Goal: Information Seeking & Learning: Learn about a topic

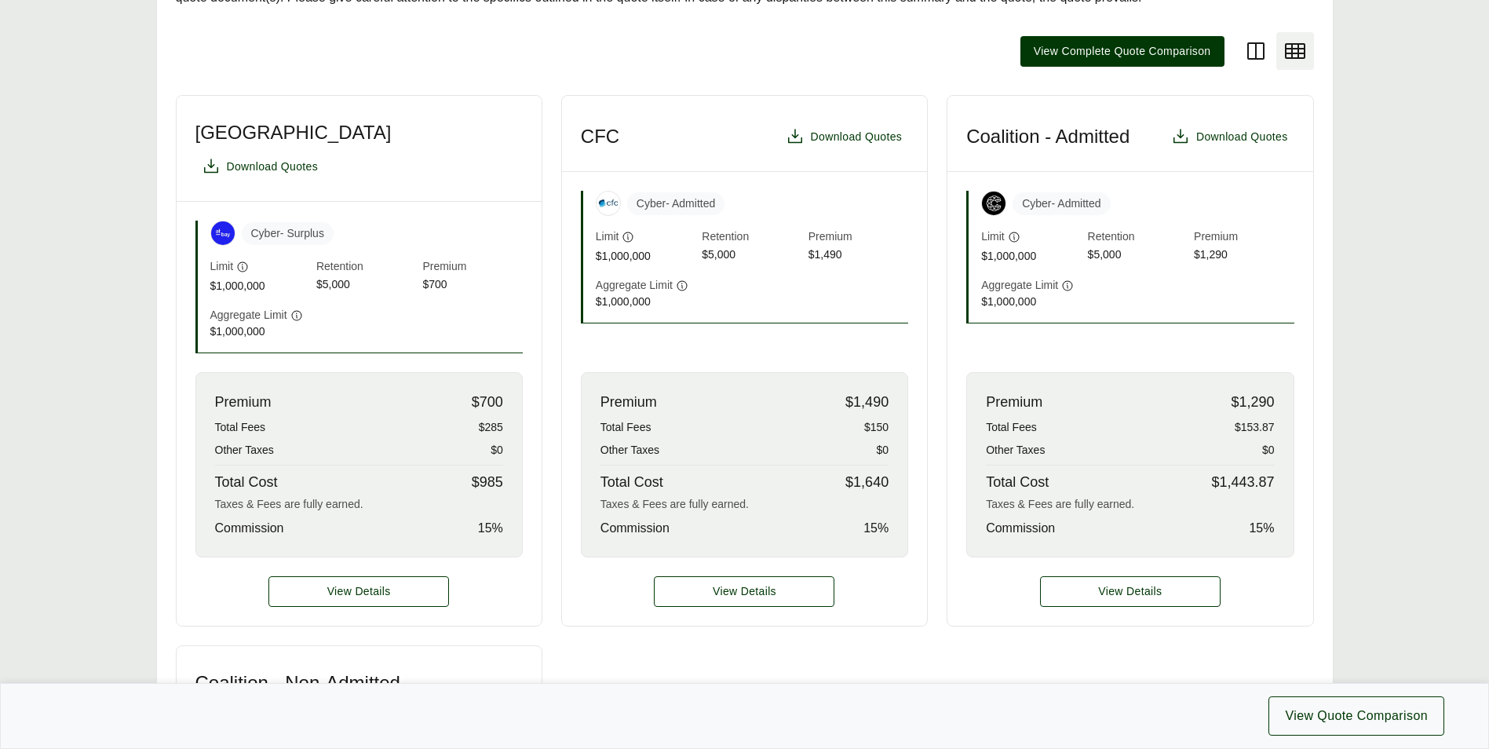
scroll to position [418, 0]
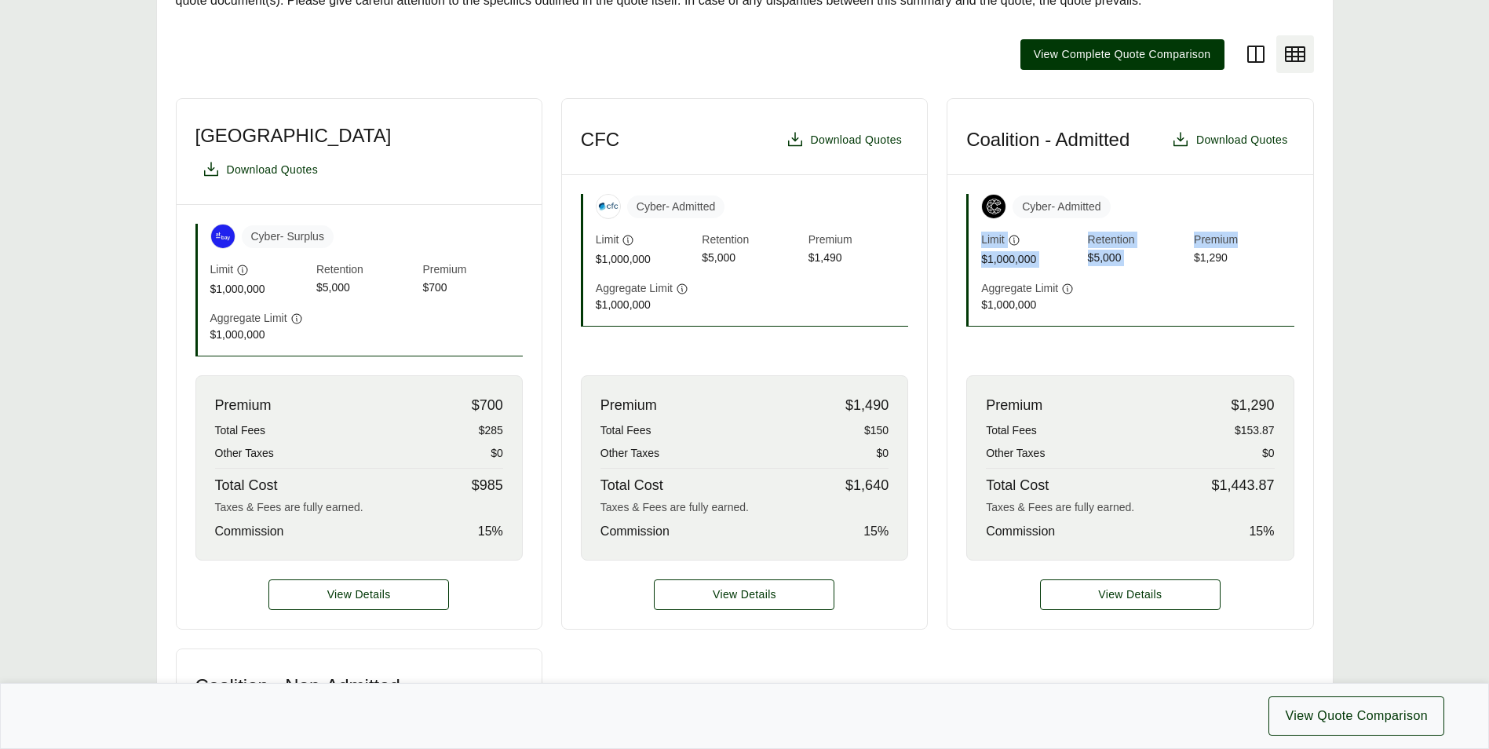
drag, startPoint x: 1483, startPoint y: 207, endPoint x: 1488, endPoint y: 241, distance: 34.1
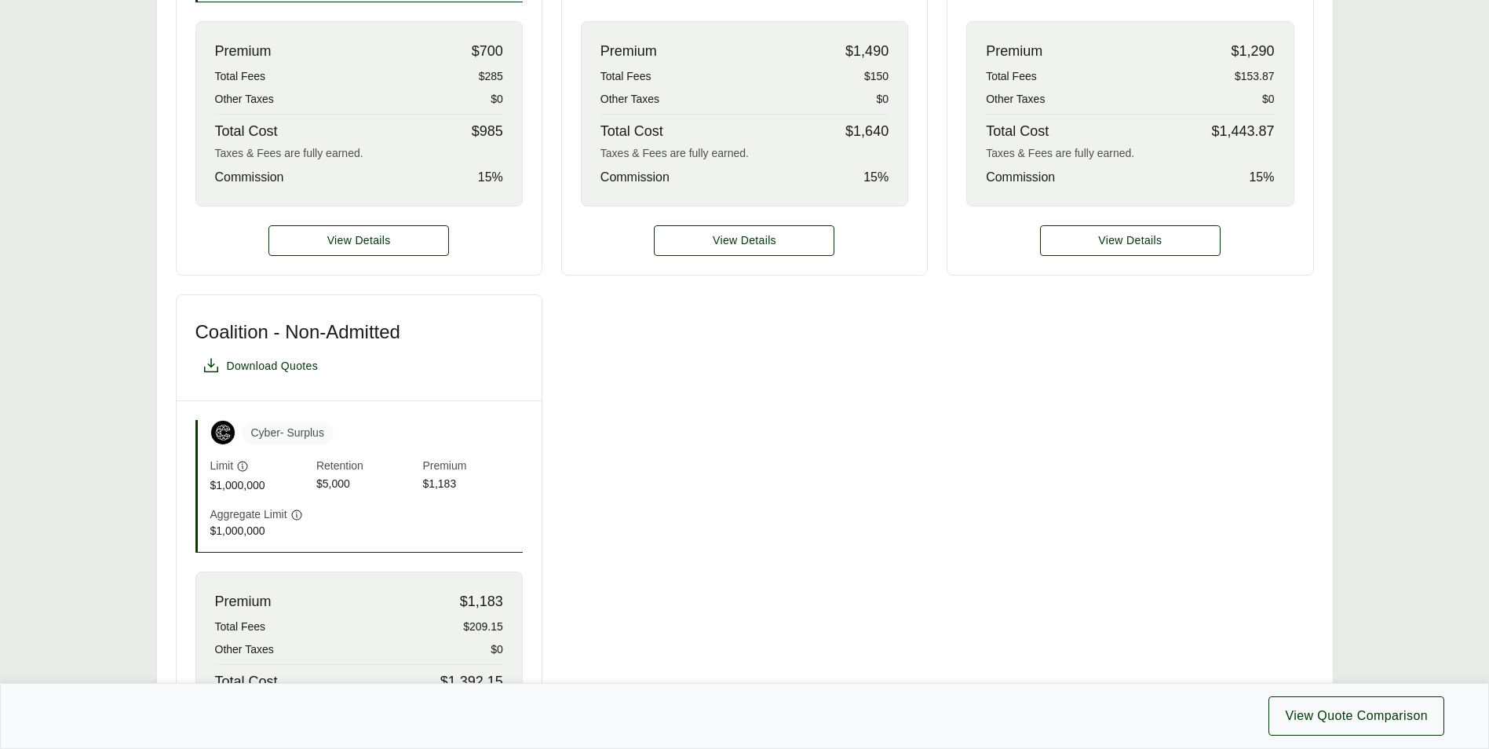
scroll to position [766, 0]
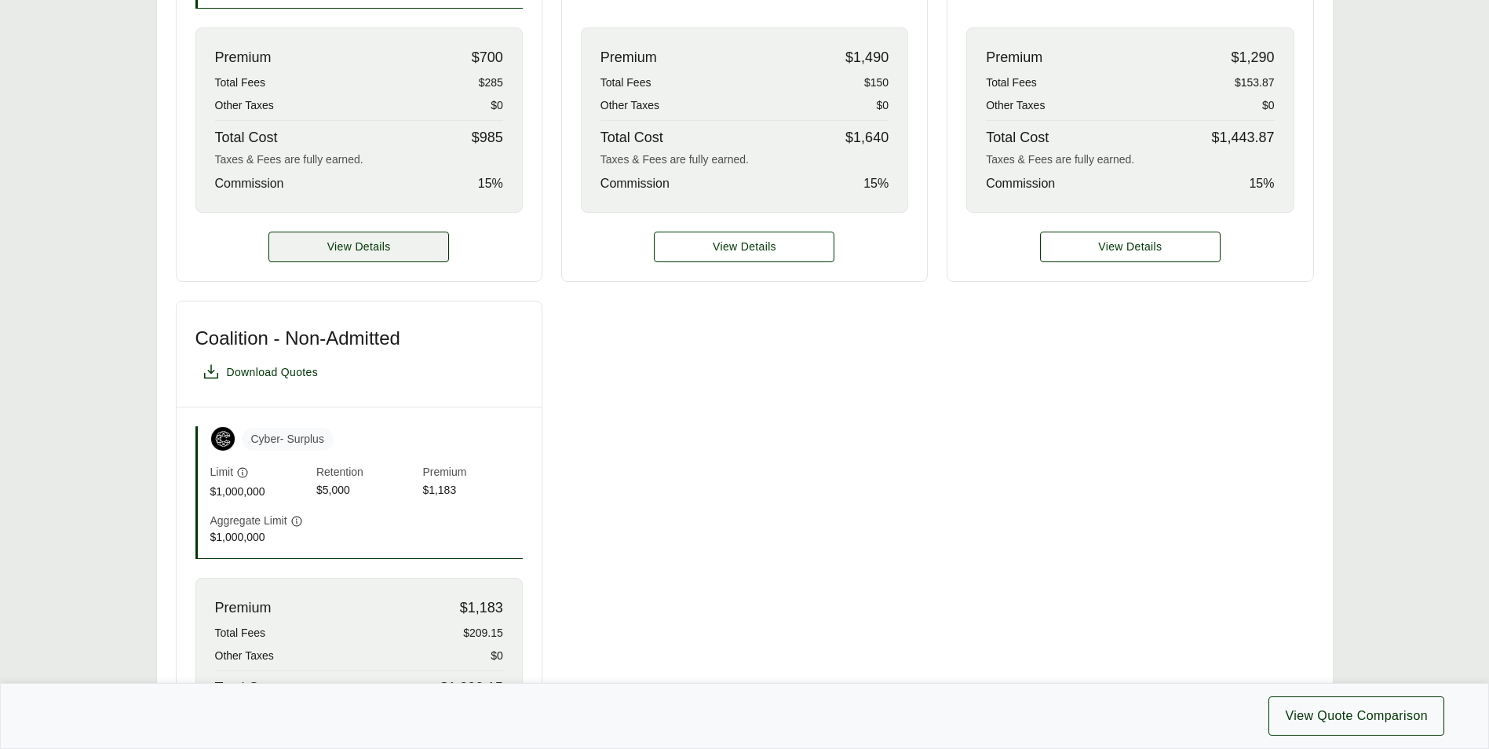
click at [382, 239] on span "View Details" at bounding box center [359, 247] width 64 height 16
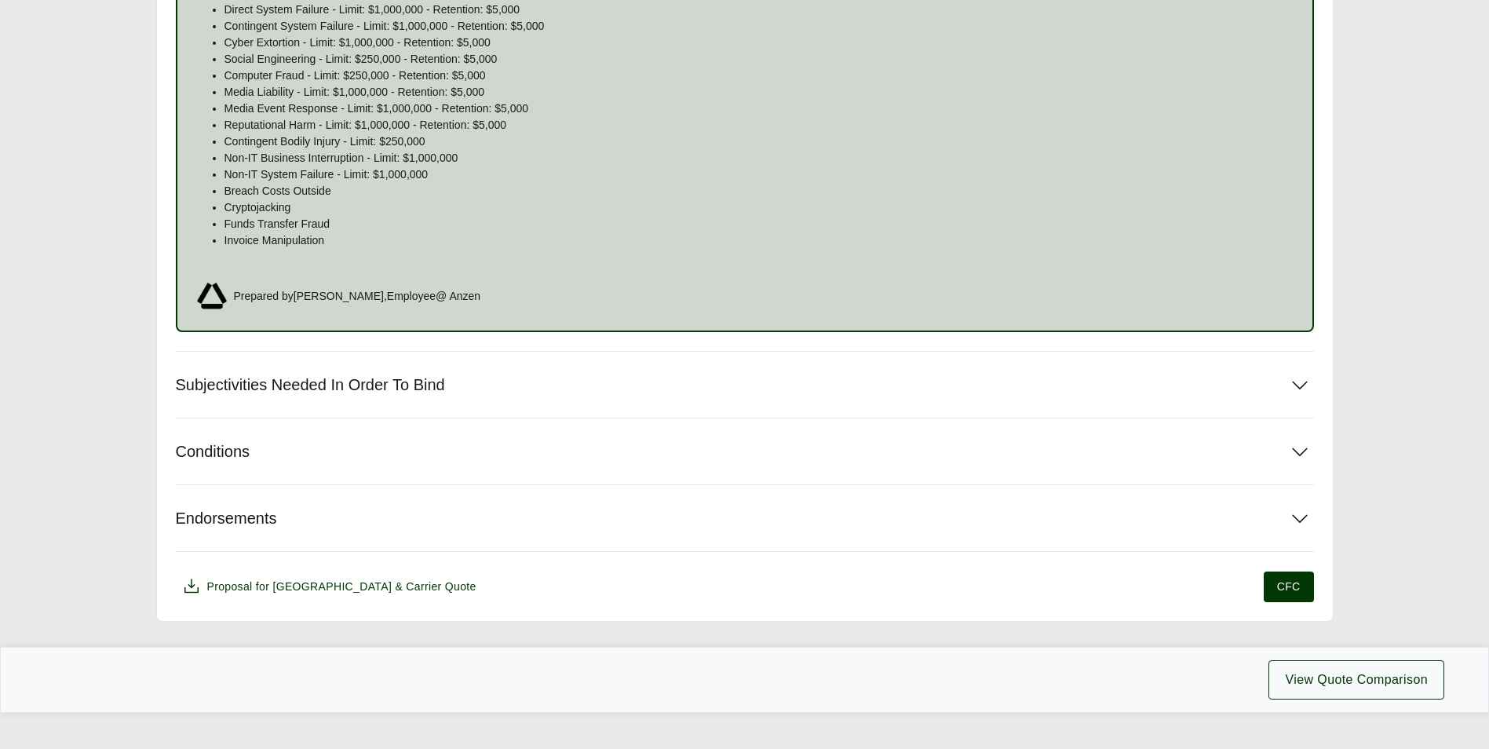
scroll to position [1146, 0]
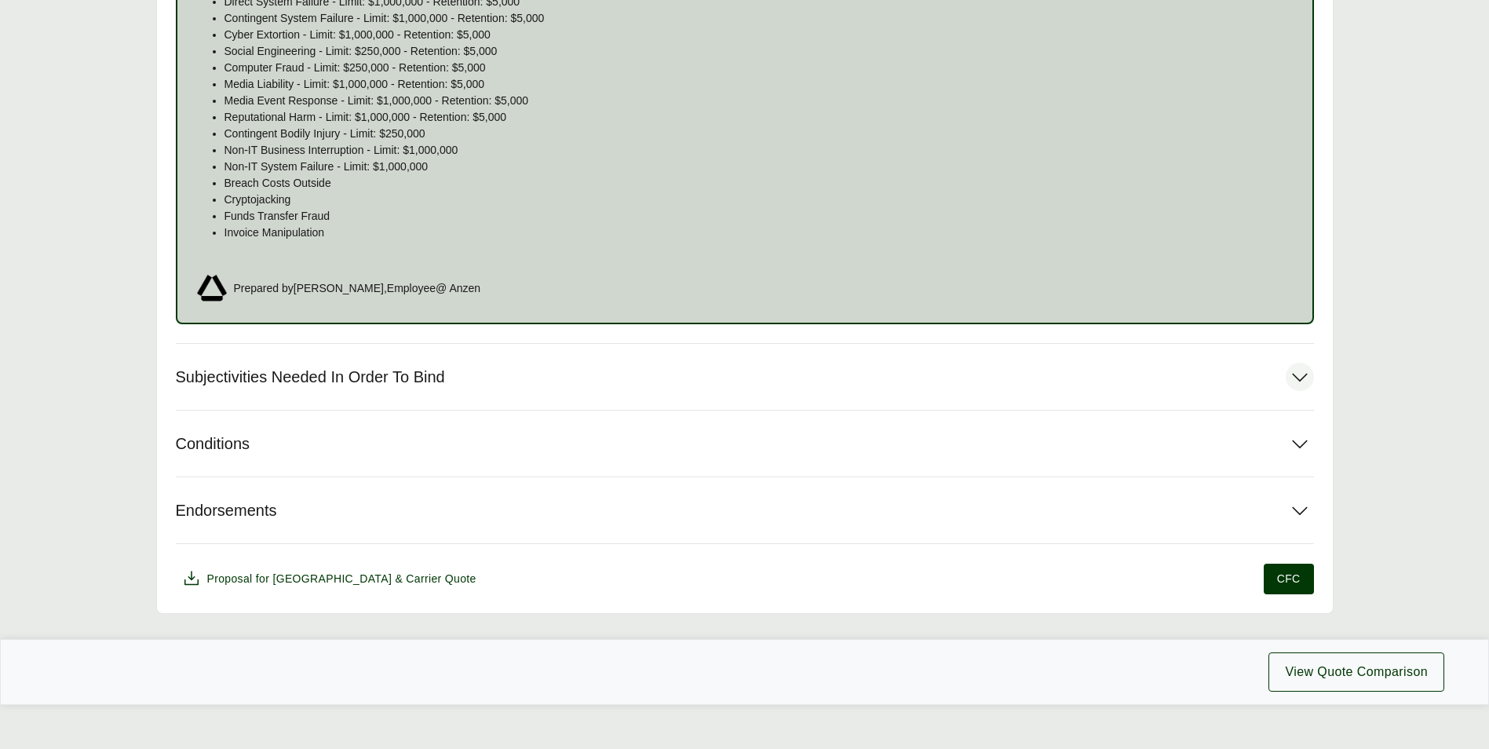
click at [1293, 383] on icon at bounding box center [1299, 377] width 28 height 28
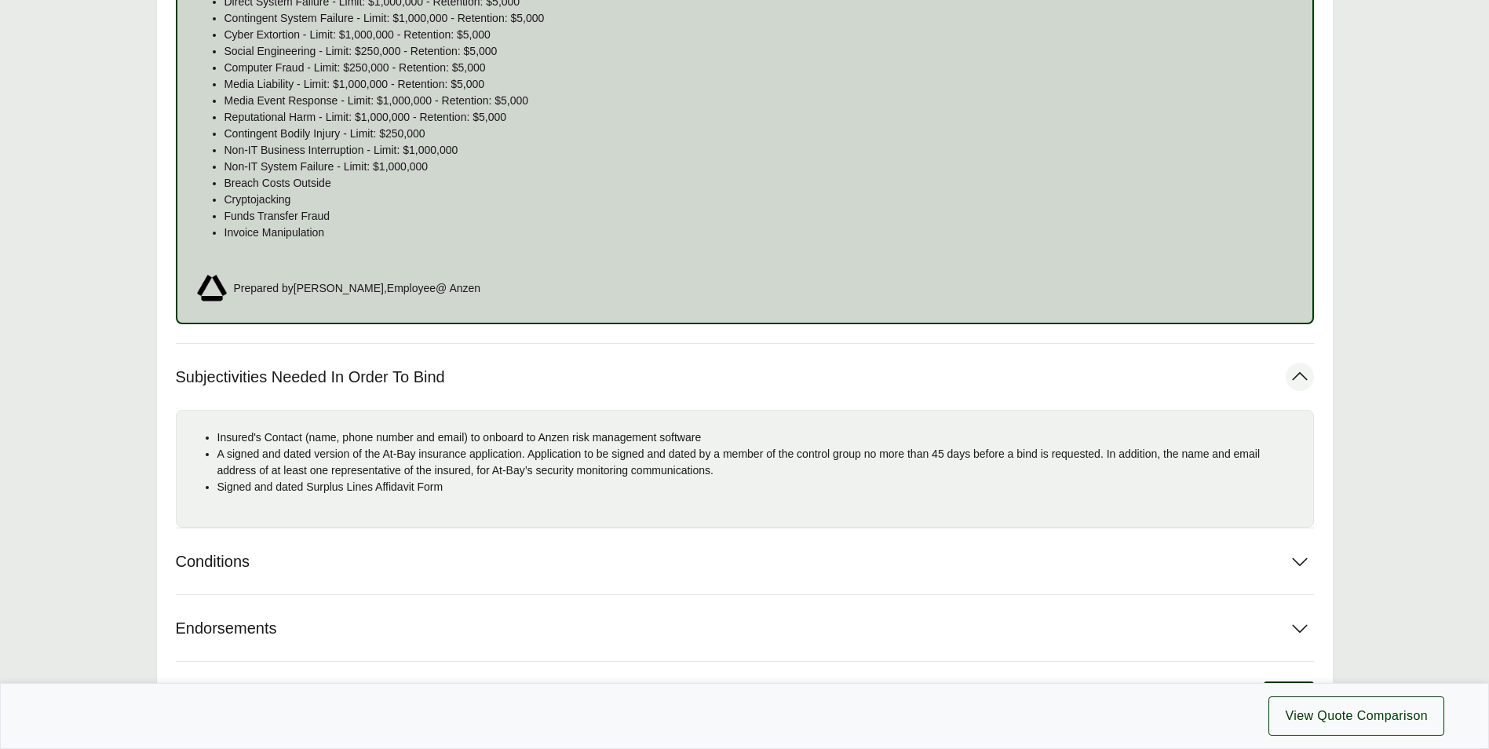
scroll to position [1283, 0]
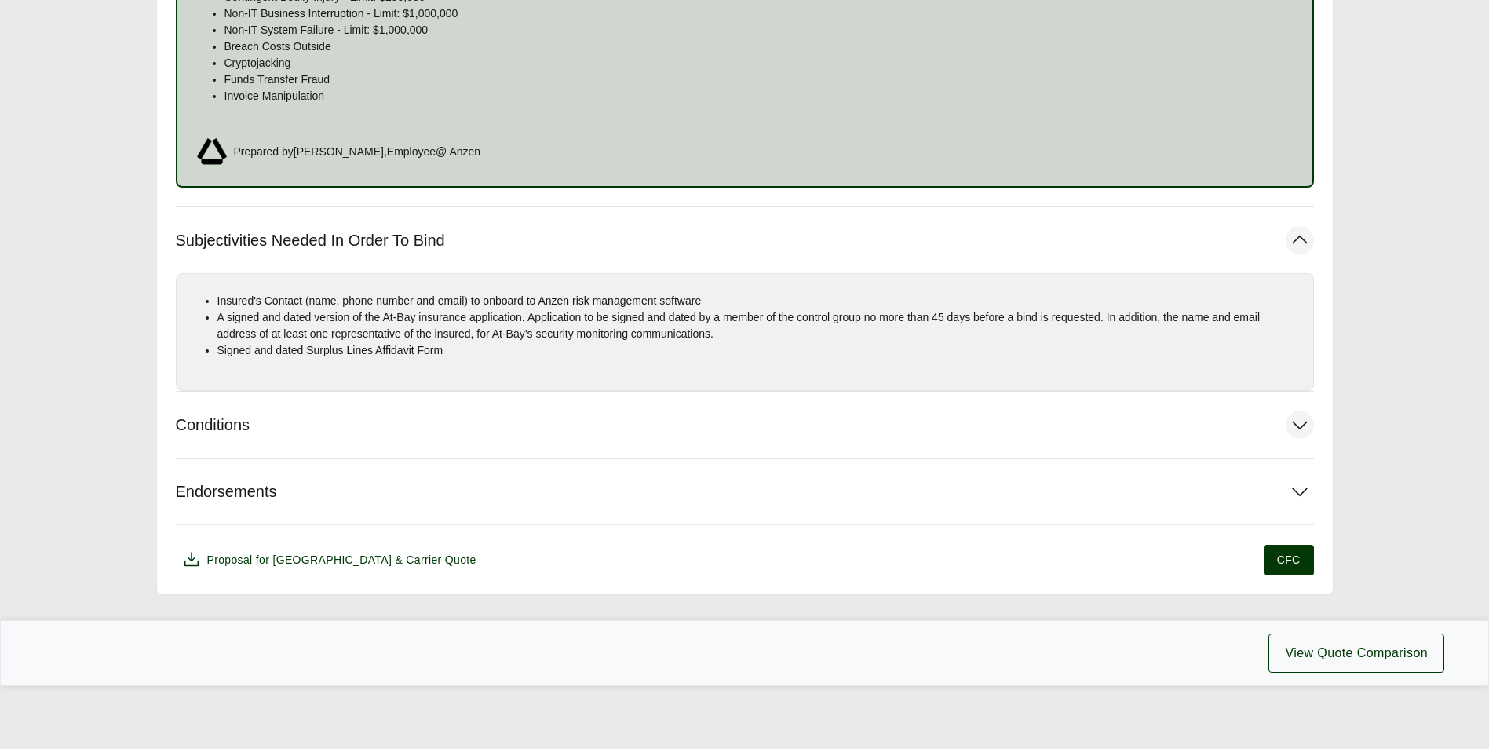
click at [1295, 421] on icon at bounding box center [1299, 424] width 28 height 28
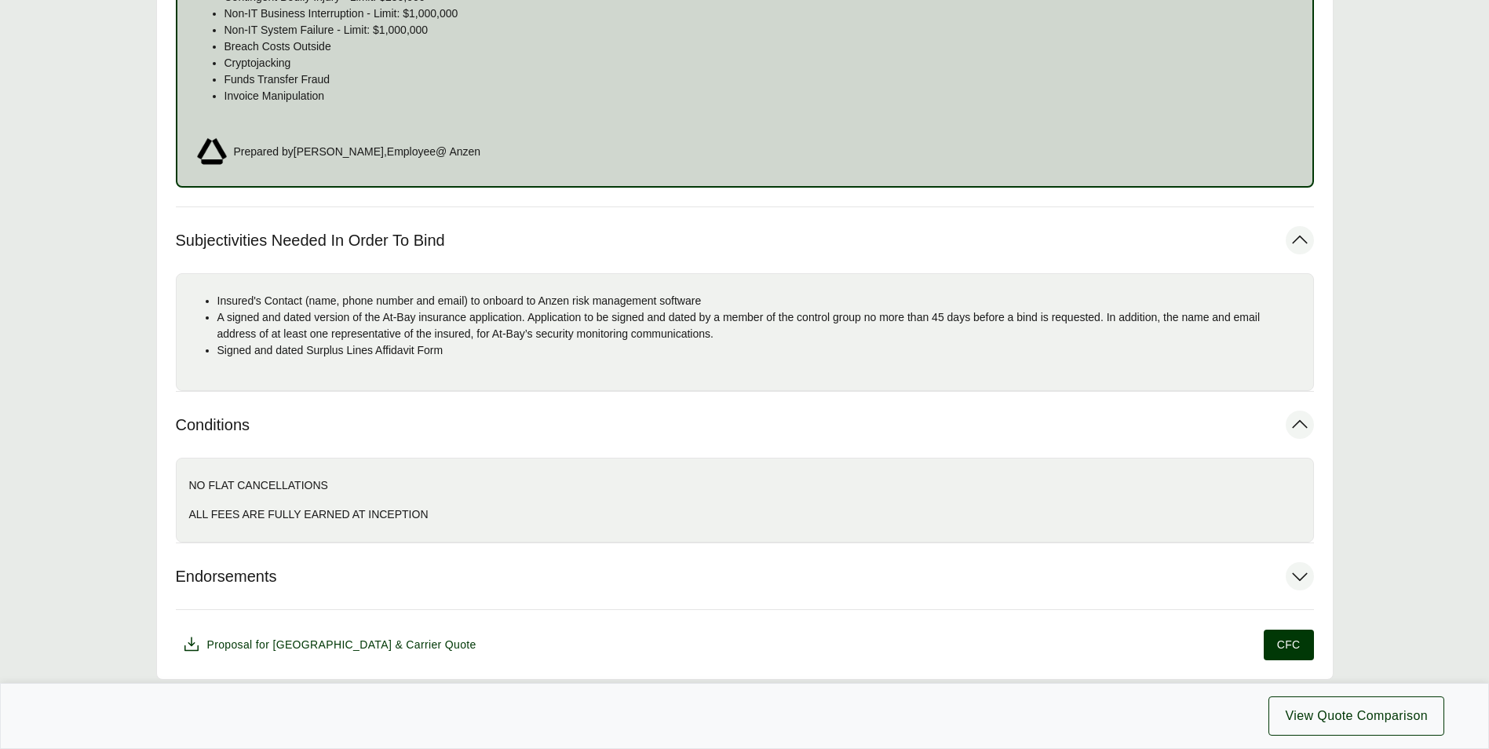
click at [1296, 577] on icon at bounding box center [1299, 577] width 15 height 9
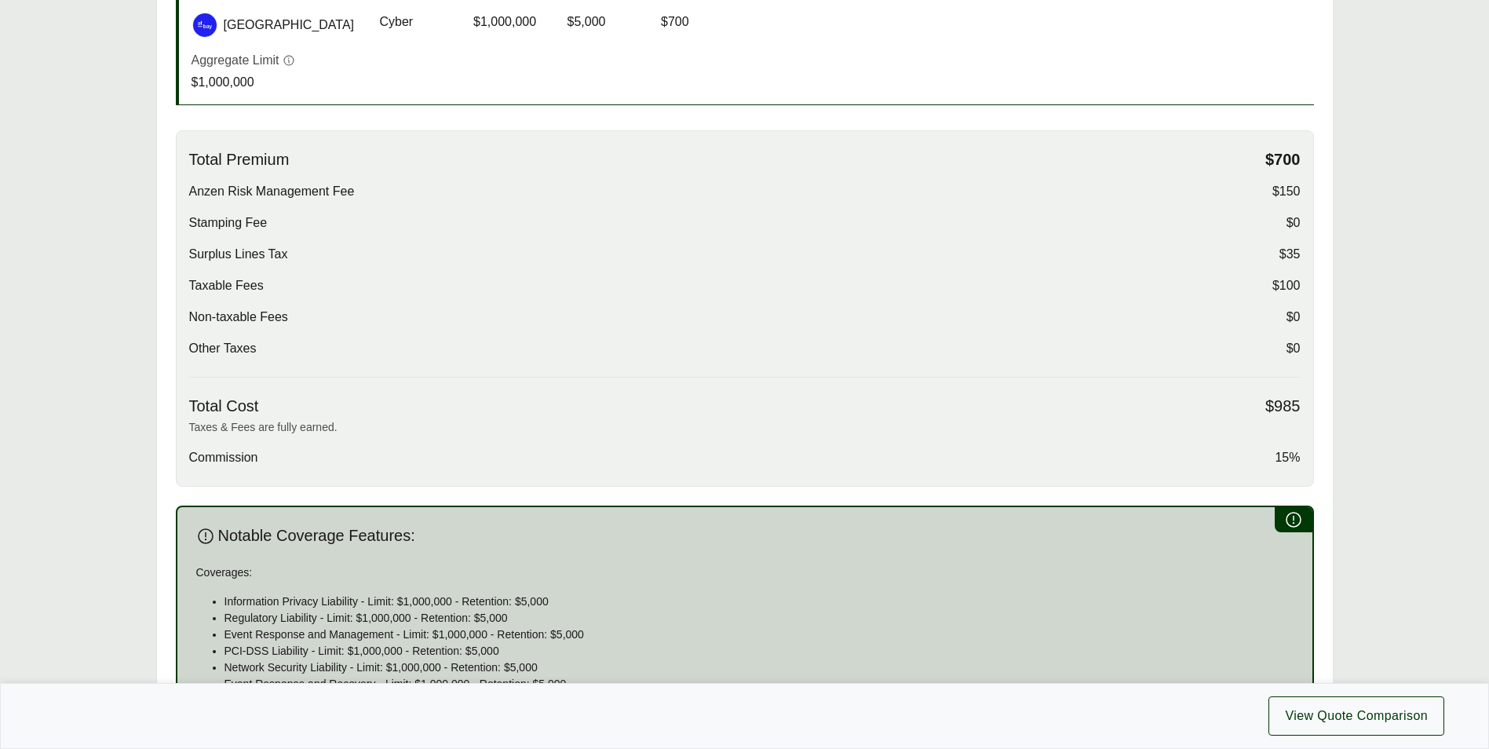
scroll to position [0, 0]
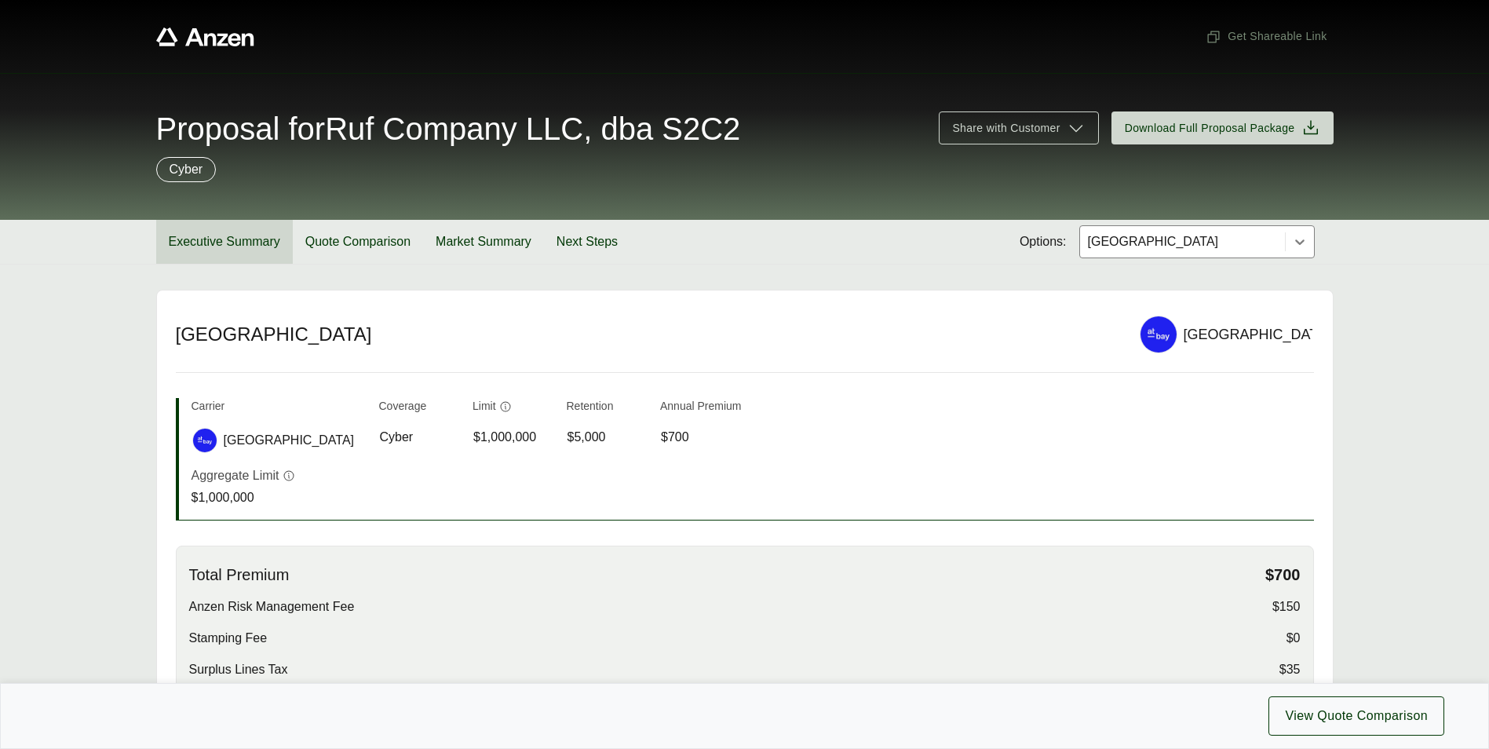
click at [233, 246] on button "Executive Summary" at bounding box center [224, 242] width 137 height 44
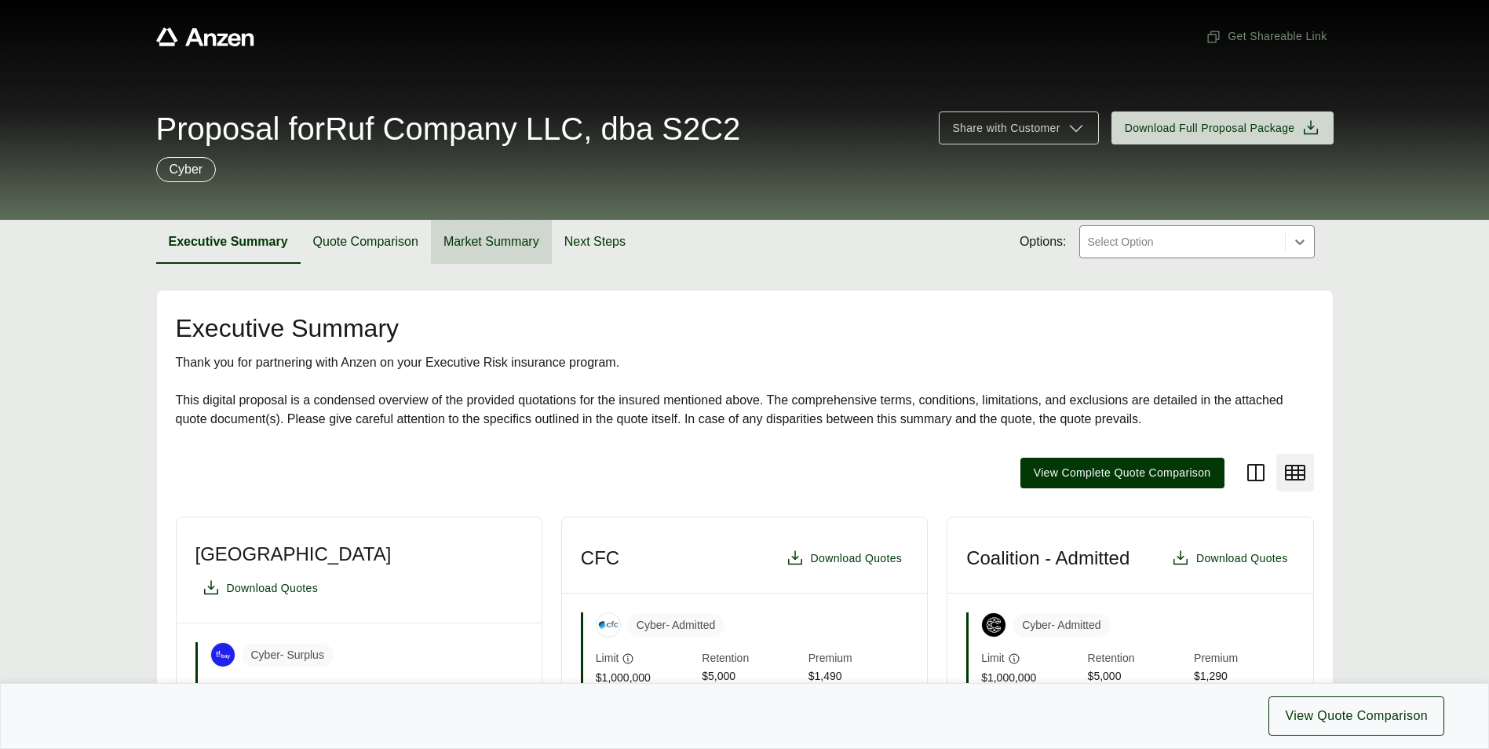
click at [476, 237] on button "Market Summary" at bounding box center [491, 242] width 121 height 44
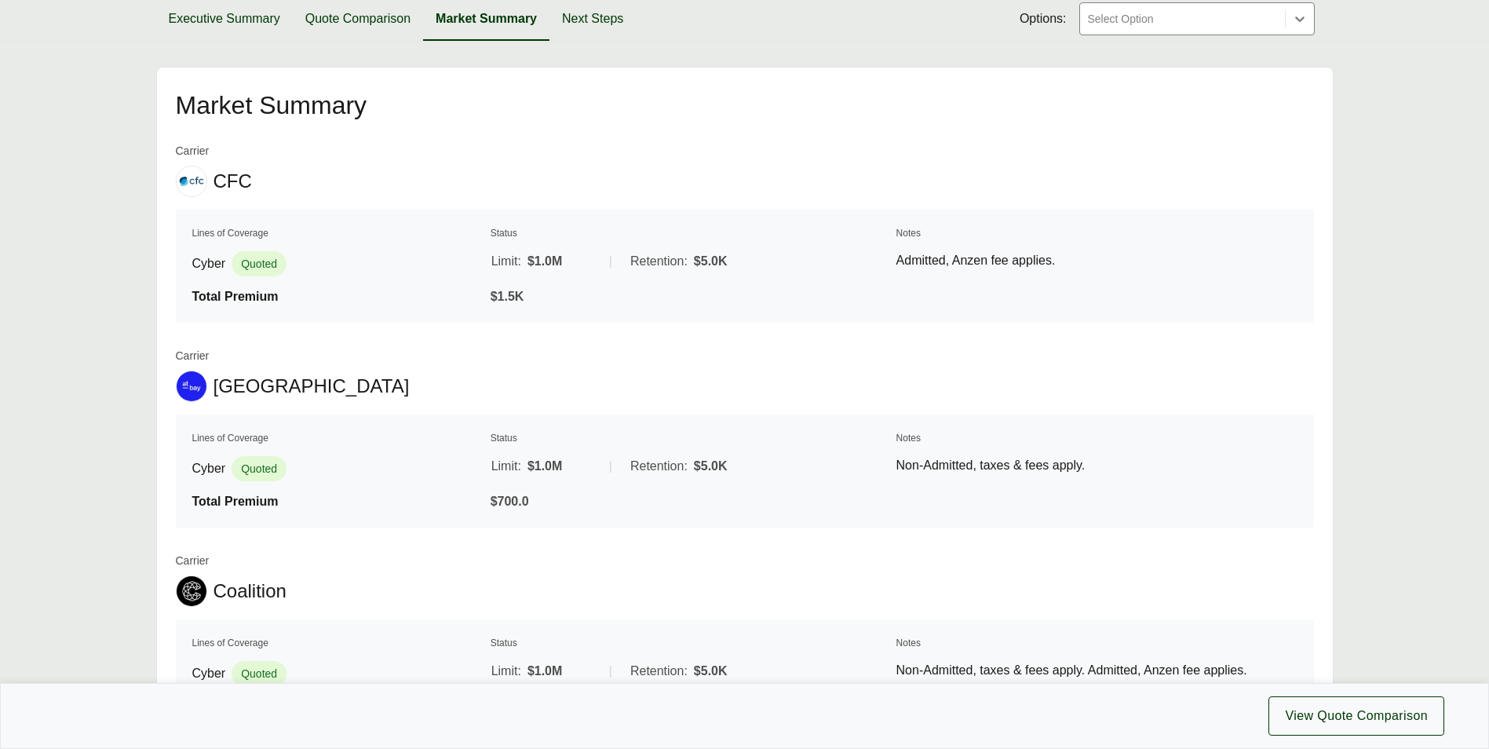
scroll to position [19, 0]
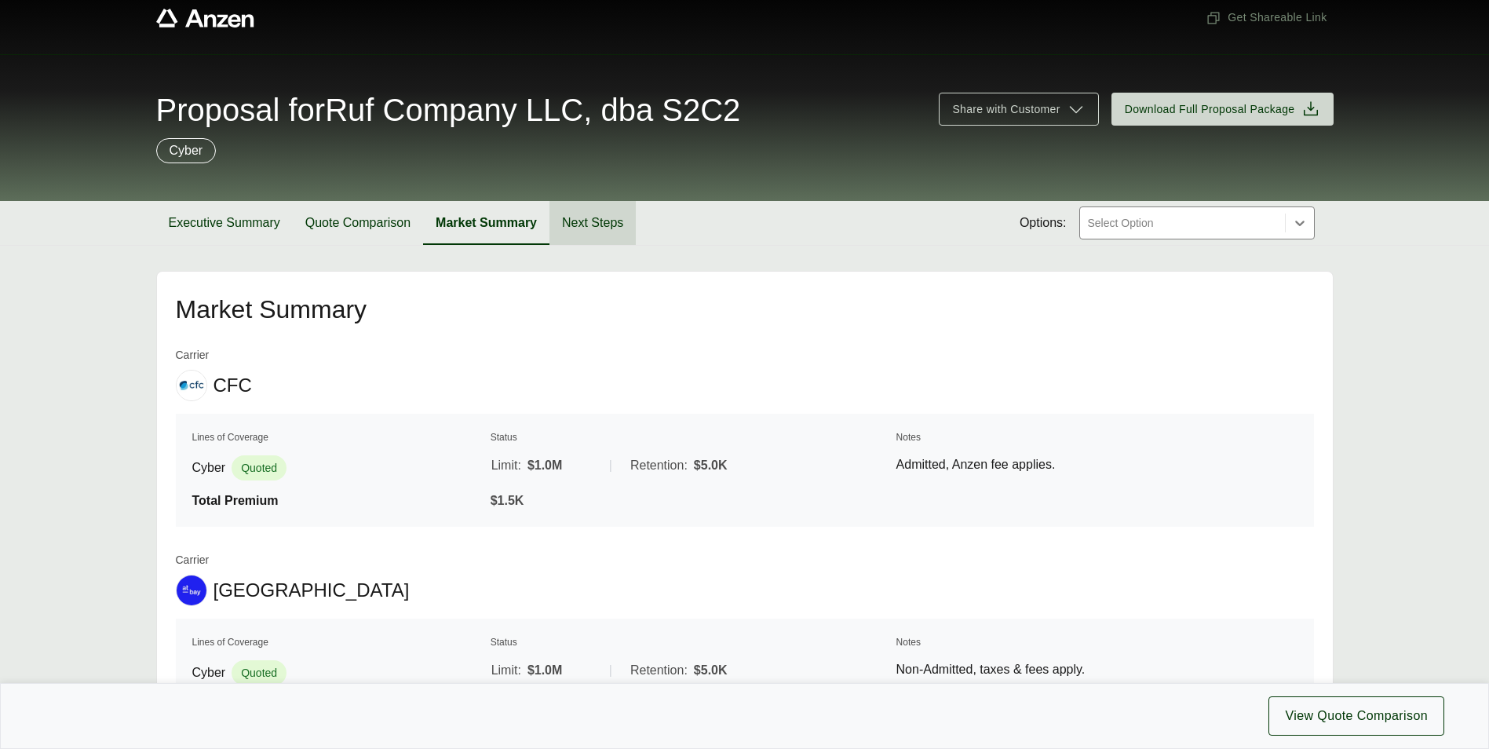
click at [595, 220] on button "Next Steps" at bounding box center [592, 223] width 86 height 44
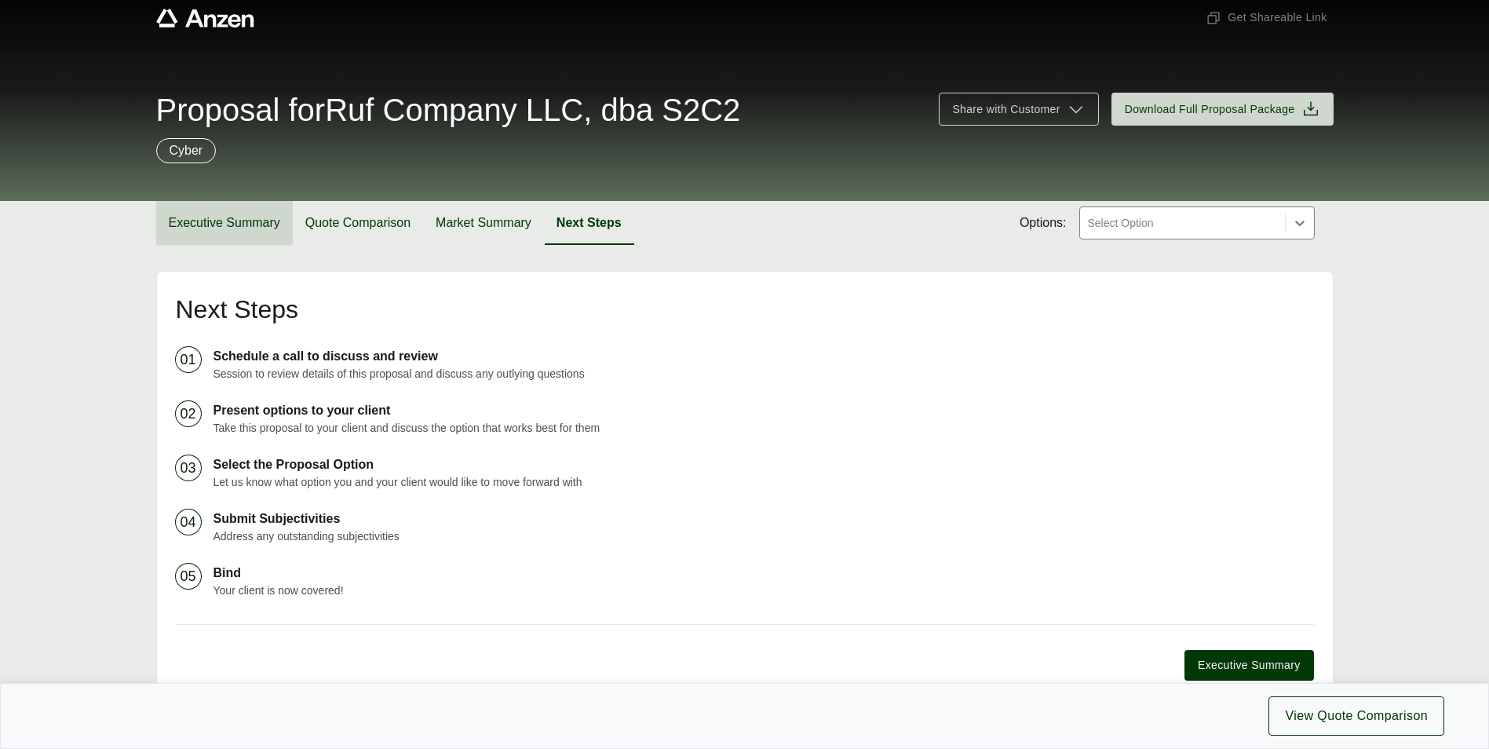
click at [264, 210] on button "Executive Summary" at bounding box center [224, 223] width 137 height 44
